Goal: Task Accomplishment & Management: Use online tool/utility

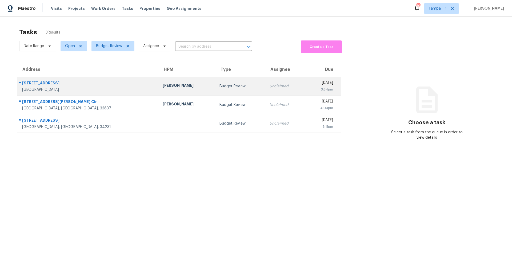
click at [163, 88] on div "[PERSON_NAME]" at bounding box center [187, 86] width 48 height 7
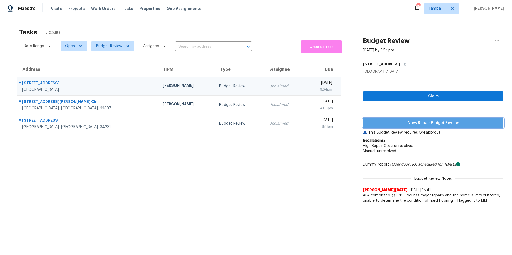
click at [406, 123] on span "View Repair Budget Review" at bounding box center [433, 123] width 132 height 7
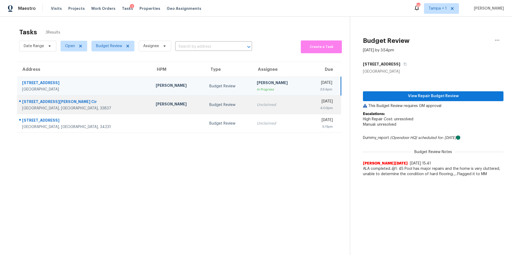
click at [156, 106] on div "[PERSON_NAME]" at bounding box center [178, 105] width 45 height 7
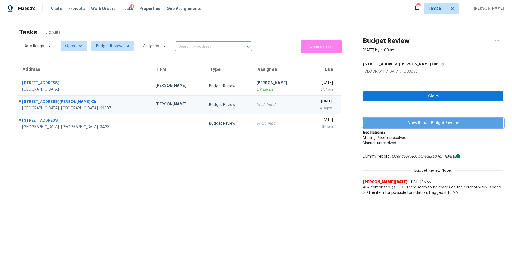
click at [398, 123] on span "View Repair Budget Review" at bounding box center [433, 123] width 132 height 7
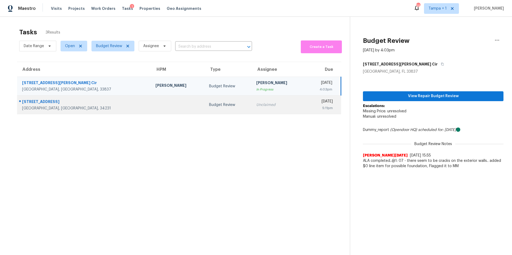
click at [209, 105] on div "Budget Review" at bounding box center [228, 104] width 39 height 5
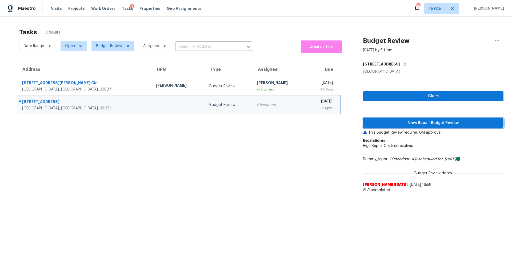
click at [404, 123] on span "View Repair Budget Review" at bounding box center [433, 123] width 132 height 7
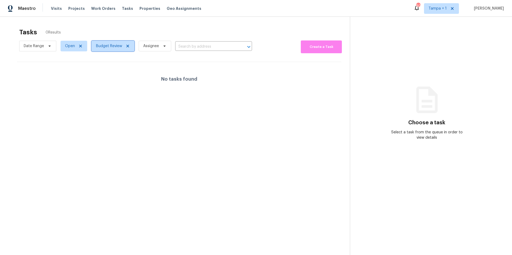
click at [117, 45] on span "Budget Review" at bounding box center [109, 45] width 26 height 5
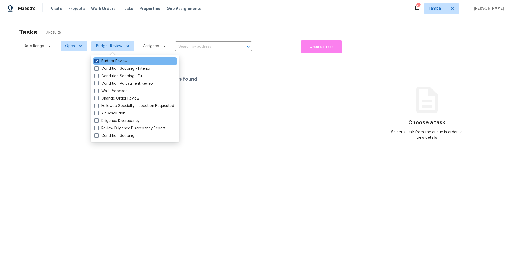
click at [108, 59] on label "Budget Review" at bounding box center [110, 61] width 33 height 5
click at [98, 59] on input "Budget Review" at bounding box center [95, 60] width 3 height 3
checkbox input "false"
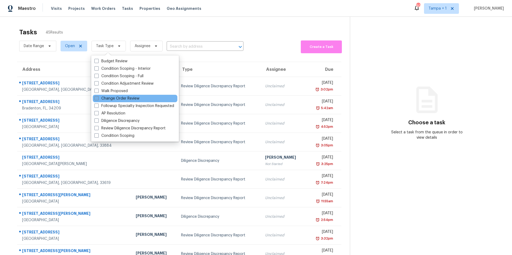
click at [104, 99] on label "Change Order Review" at bounding box center [116, 98] width 45 height 5
click at [98, 99] on input "Change Order Review" at bounding box center [95, 97] width 3 height 3
checkbox input "true"
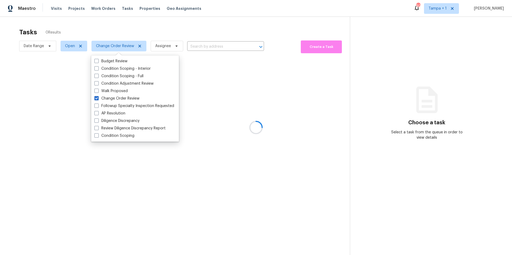
click at [130, 32] on div at bounding box center [256, 127] width 512 height 255
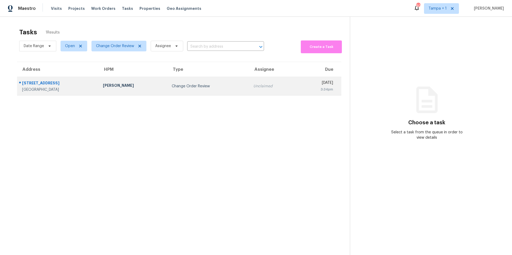
click at [99, 92] on td "[PERSON_NAME]" at bounding box center [133, 86] width 69 height 19
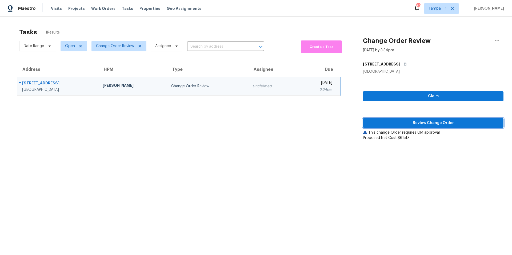
click at [400, 127] on button "Review Change Order" at bounding box center [433, 123] width 141 height 10
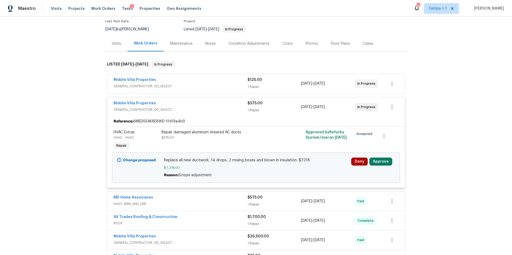
scroll to position [45, 0]
click at [377, 164] on button "Approve" at bounding box center [380, 162] width 23 height 8
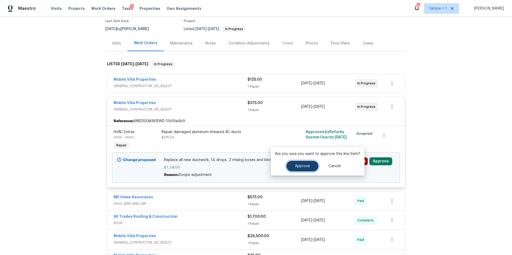
click at [305, 170] on button "Approve" at bounding box center [302, 166] width 32 height 11
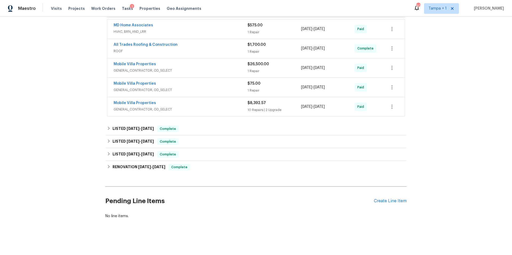
scroll to position [0, 0]
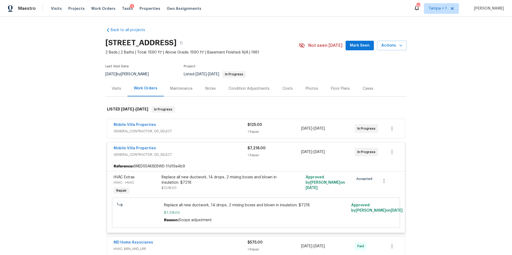
click at [283, 80] on div "Last Visit Date [DATE] by [PERSON_NAME] Project Listed [DATE] - [DATE] In Progr…" at bounding box center [195, 71] width 181 height 19
drag, startPoint x: 283, startPoint y: 85, endPoint x: 275, endPoint y: 93, distance: 11.0
click at [282, 85] on div "Costs" at bounding box center [287, 89] width 23 height 16
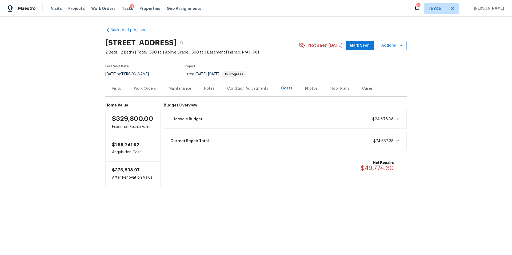
click at [122, 10] on div "Tasks 1" at bounding box center [127, 9] width 11 height 6
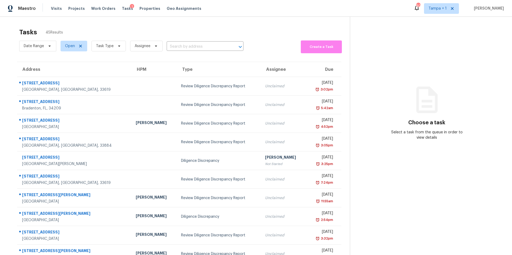
click at [122, 9] on span "Tasks" at bounding box center [127, 9] width 11 height 4
click at [104, 44] on span "Task Type" at bounding box center [105, 45] width 18 height 5
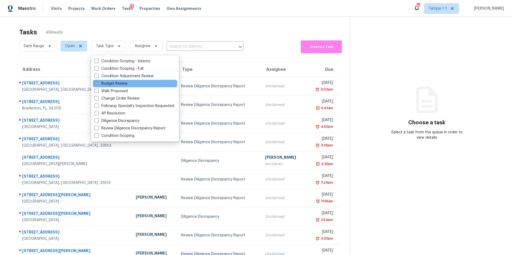
click at [116, 85] on label "Budget Review" at bounding box center [110, 83] width 33 height 5
click at [98, 85] on input "Budget Review" at bounding box center [95, 82] width 3 height 3
checkbox input "true"
